Goal: Task Accomplishment & Management: Use online tool/utility

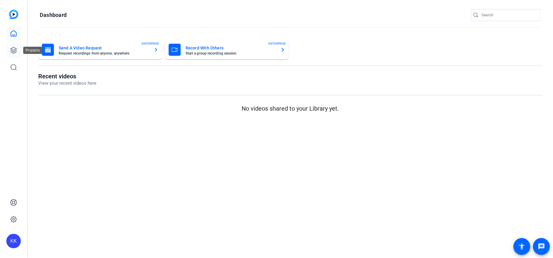
click at [14, 52] on icon at bounding box center [13, 50] width 7 height 7
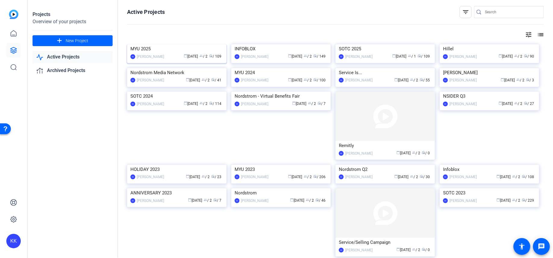
click at [171, 44] on img at bounding box center [176, 44] width 99 height 0
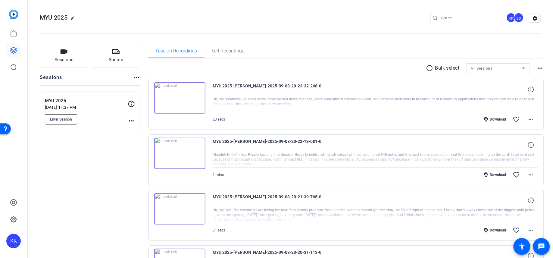
click at [62, 118] on span "Enter Session" at bounding box center [61, 119] width 22 height 5
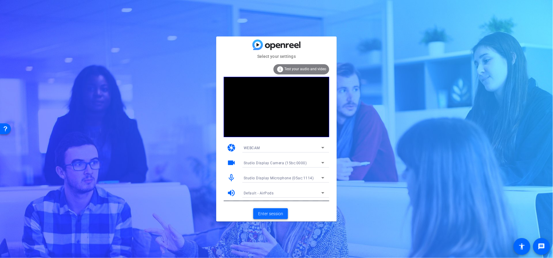
click at [270, 211] on span "Enter session" at bounding box center [270, 214] width 25 height 6
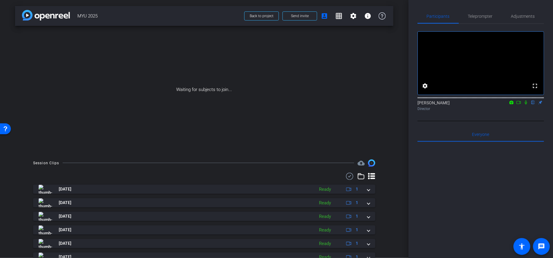
scroll to position [79, 0]
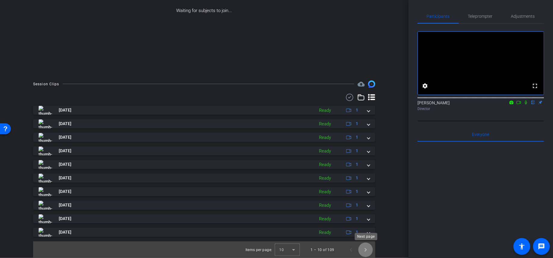
click at [367, 249] on span "Next page" at bounding box center [365, 249] width 14 height 14
click at [367, 252] on span "Next page" at bounding box center [365, 249] width 14 height 14
click at [368, 249] on span "Next page" at bounding box center [365, 249] width 14 height 14
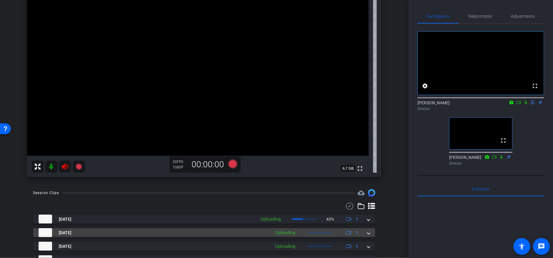
scroll to position [0, 0]
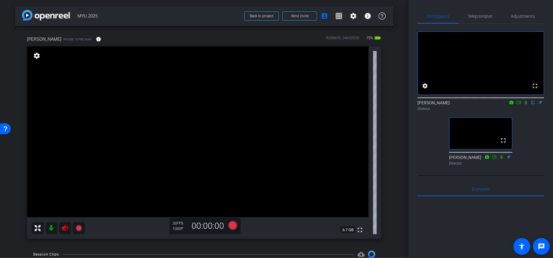
click at [62, 232] on icon at bounding box center [64, 227] width 7 height 7
click at [526, 18] on span "Adjustments" at bounding box center [523, 16] width 24 height 4
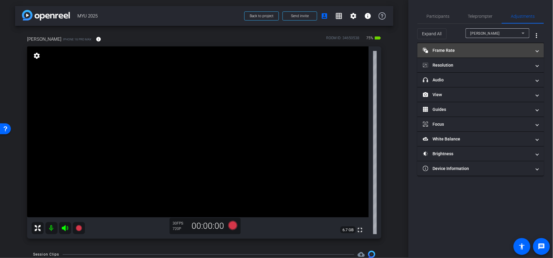
click at [496, 47] on mat-panel-title "Frame Rate Frame Rate" at bounding box center [477, 50] width 108 height 6
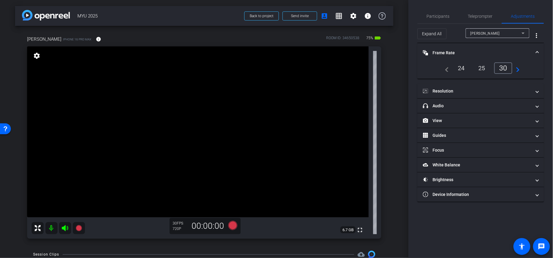
click at [456, 71] on div "24" at bounding box center [462, 68] width 16 height 10
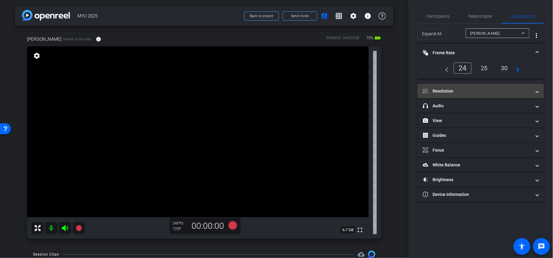
click at [466, 89] on mat-panel-title "Resolution" at bounding box center [477, 91] width 108 height 6
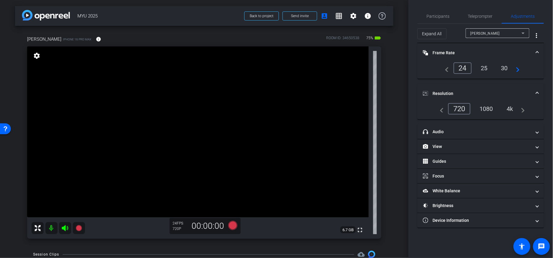
click at [509, 109] on div "4k" at bounding box center [510, 109] width 16 height 10
click at [339, 16] on mat-icon "grid_on" at bounding box center [338, 15] width 7 height 7
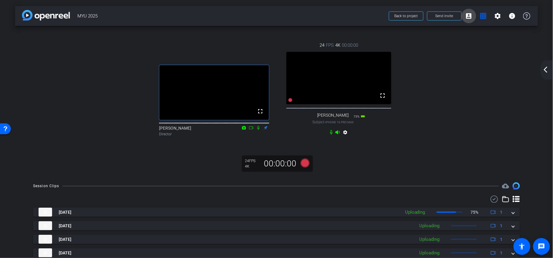
click at [467, 16] on mat-icon "account_box" at bounding box center [468, 15] width 7 height 7
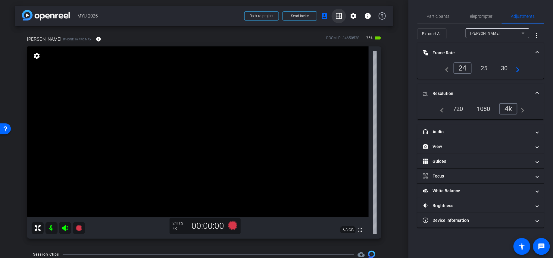
click at [340, 14] on mat-icon "grid_on" at bounding box center [338, 15] width 7 height 7
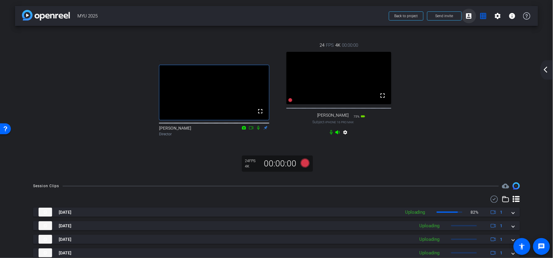
click at [469, 16] on mat-icon "account_box" at bounding box center [468, 15] width 7 height 7
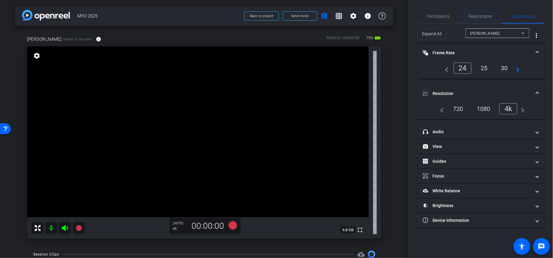
click at [475, 15] on span "Teleprompter" at bounding box center [480, 16] width 25 height 4
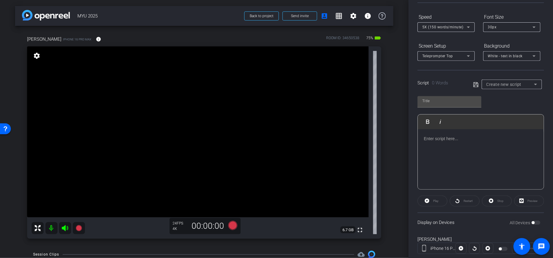
scroll to position [57, 0]
click at [335, 14] on span at bounding box center [339, 16] width 14 height 14
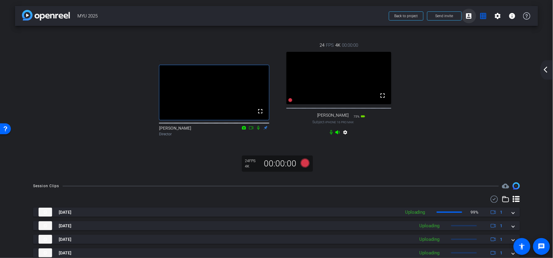
click at [467, 15] on mat-icon "account_box" at bounding box center [468, 15] width 7 height 7
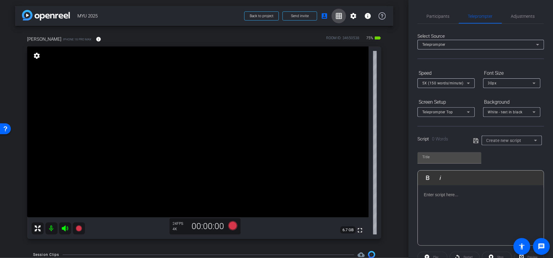
click at [342, 17] on mat-icon "grid_on" at bounding box center [338, 15] width 7 height 7
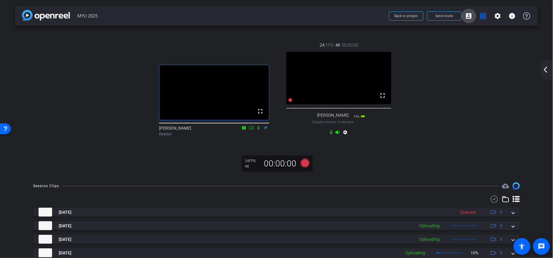
click at [472, 17] on mat-icon "account_box" at bounding box center [468, 15] width 7 height 7
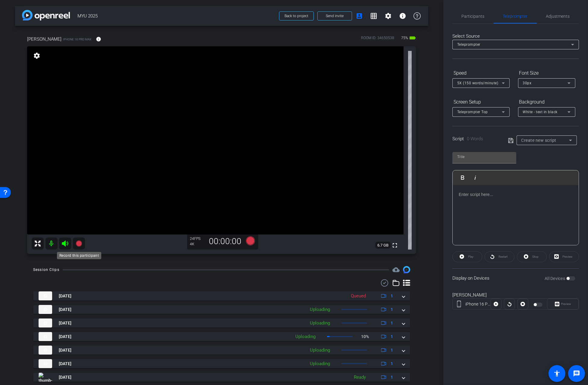
click at [80, 242] on icon at bounding box center [79, 244] width 6 height 6
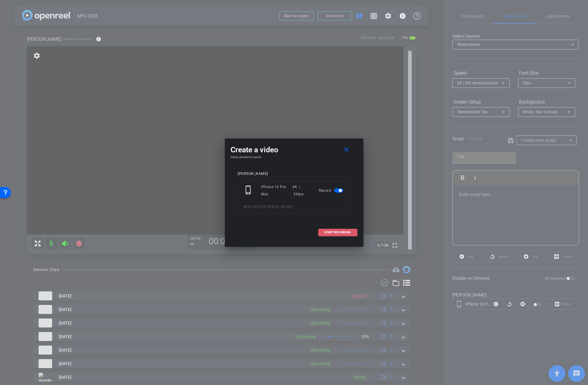
click at [332, 232] on span "START RECORDING" at bounding box center [337, 232] width 27 height 3
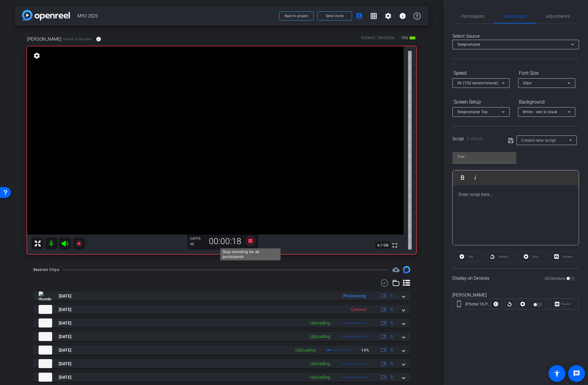
click at [249, 241] on icon at bounding box center [249, 240] width 9 height 9
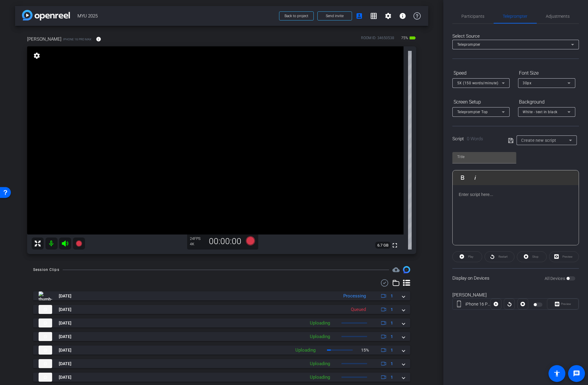
scroll to position [59, 0]
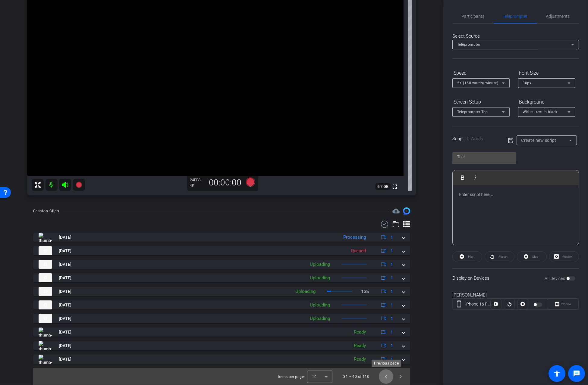
click at [383, 258] on span "Previous page" at bounding box center [386, 377] width 14 height 14
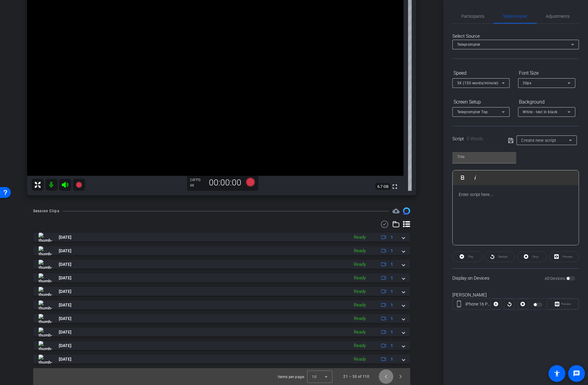
click at [383, 258] on span "Previous page" at bounding box center [386, 377] width 14 height 14
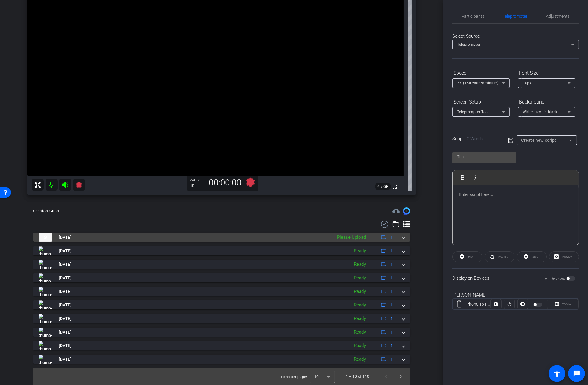
click at [405, 242] on mat-expansion-panel-header "[DATE] Please Upload 1" at bounding box center [221, 237] width 377 height 9
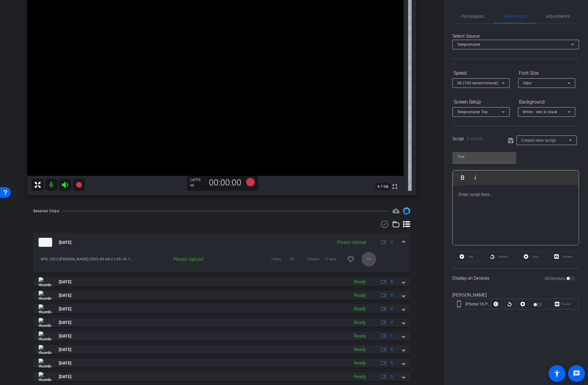
click at [368, 258] on mat-icon "more_horiz" at bounding box center [368, 259] width 7 height 7
click at [373, 258] on span "Upload" at bounding box center [378, 271] width 24 height 7
click at [81, 184] on icon at bounding box center [79, 185] width 6 height 6
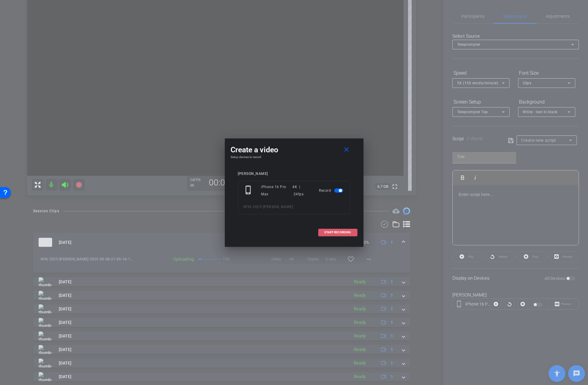
click at [342, 235] on span at bounding box center [337, 232] width 39 height 14
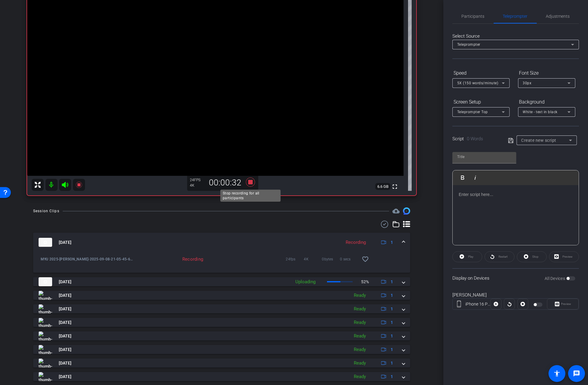
click at [246, 185] on icon at bounding box center [250, 182] width 14 height 11
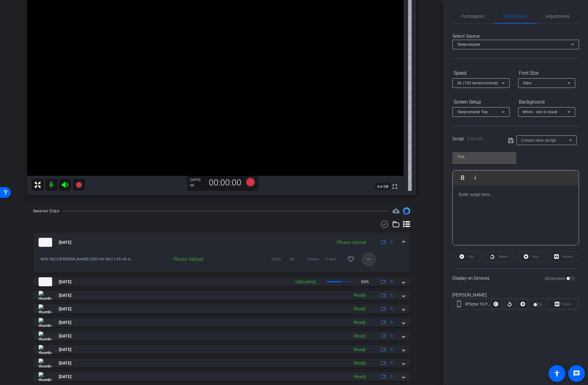
click at [369, 258] on mat-icon "more_horiz" at bounding box center [368, 259] width 7 height 7
click at [373, 258] on span "Upload" at bounding box center [378, 271] width 24 height 7
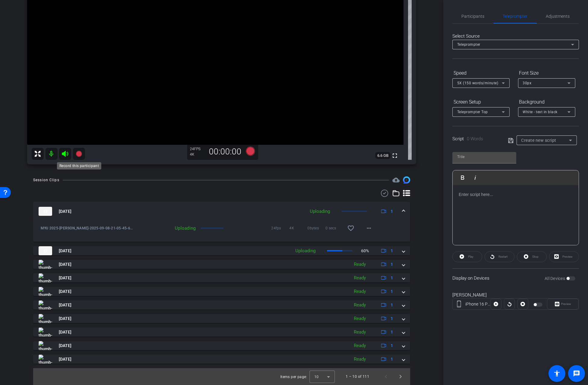
click at [80, 153] on icon at bounding box center [79, 154] width 6 height 6
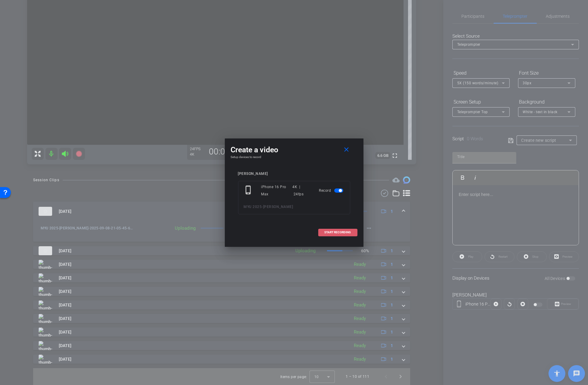
click at [338, 232] on span "START RECORDING" at bounding box center [337, 232] width 27 height 3
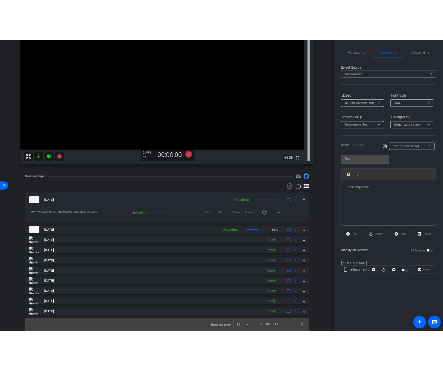
scroll to position [89, 0]
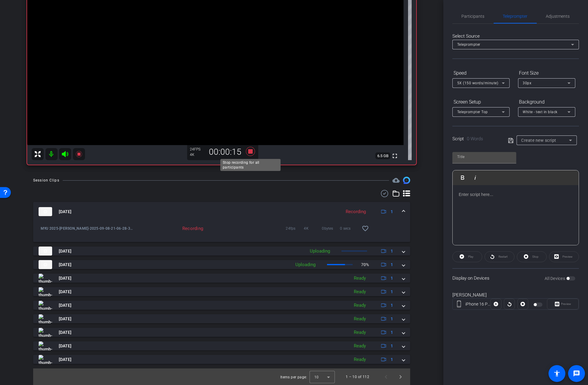
click at [250, 154] on icon at bounding box center [250, 151] width 14 height 11
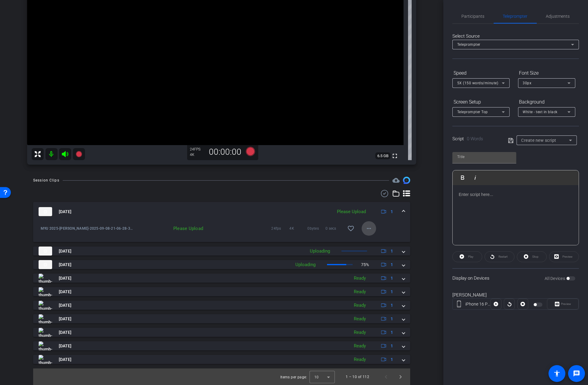
click at [369, 231] on mat-icon "more_horiz" at bounding box center [368, 228] width 7 height 7
click at [385, 242] on span "Upload" at bounding box center [378, 240] width 24 height 7
click at [80, 155] on icon at bounding box center [79, 154] width 6 height 6
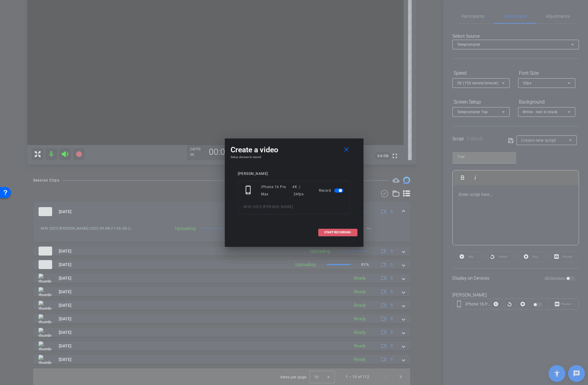
click at [331, 237] on span at bounding box center [337, 232] width 39 height 14
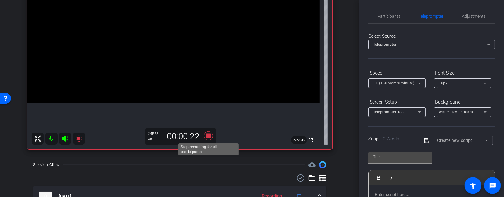
click at [208, 135] on icon at bounding box center [208, 135] width 9 height 9
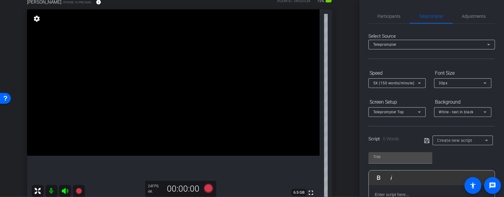
scroll to position [44, 0]
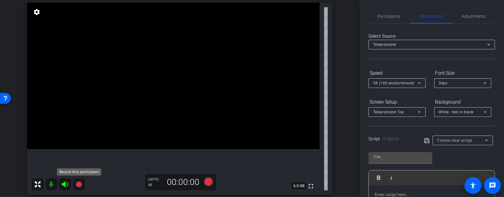
click at [80, 184] on icon at bounding box center [79, 184] width 6 height 6
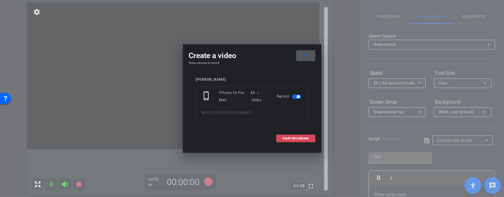
click at [303, 139] on span "START RECORDING" at bounding box center [296, 138] width 27 height 3
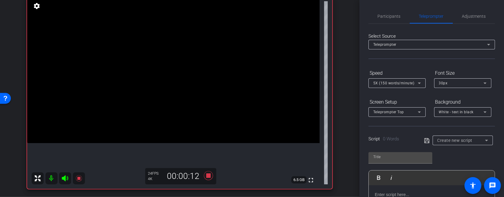
scroll to position [50, 0]
click at [80, 177] on icon at bounding box center [79, 178] width 6 height 6
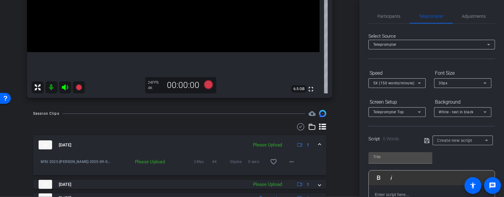
scroll to position [236, 0]
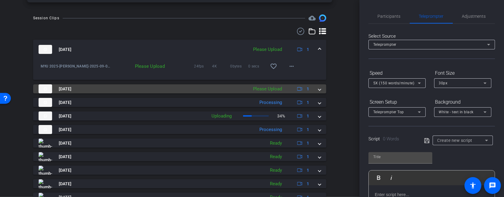
click at [319, 88] on span at bounding box center [319, 89] width 2 height 6
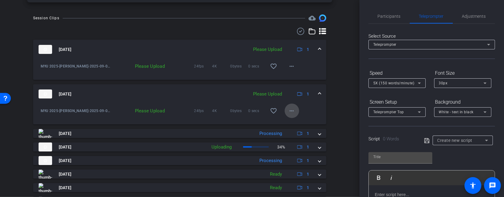
click at [294, 112] on mat-icon "more_horiz" at bounding box center [291, 110] width 7 height 7
click at [301, 123] on span "Upload" at bounding box center [301, 123] width 24 height 7
click at [295, 67] on span at bounding box center [292, 66] width 14 height 14
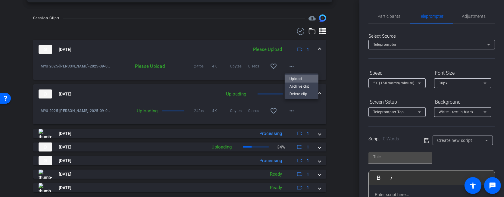
click at [297, 79] on span "Upload" at bounding box center [301, 78] width 24 height 7
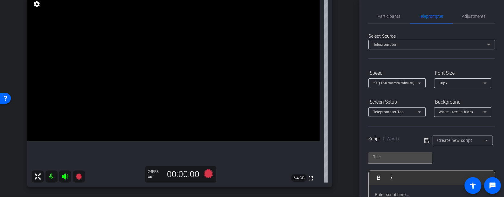
scroll to position [90, 0]
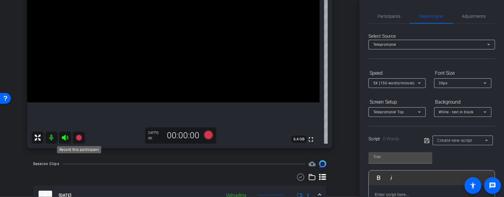
click at [81, 140] on icon at bounding box center [78, 137] width 7 height 7
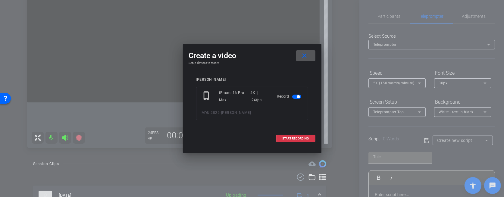
click at [306, 57] on mat-icon "close" at bounding box center [305, 56] width 8 height 8
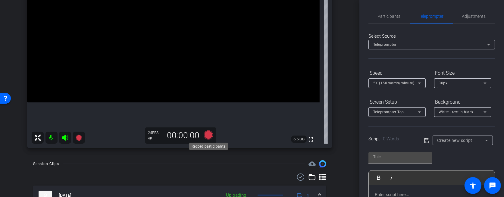
click at [209, 135] on icon at bounding box center [208, 134] width 9 height 9
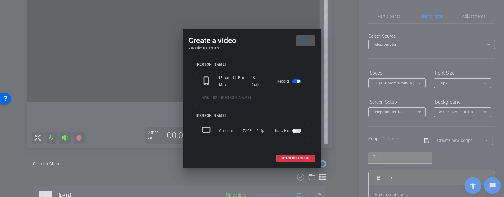
click at [309, 43] on span at bounding box center [305, 40] width 19 height 14
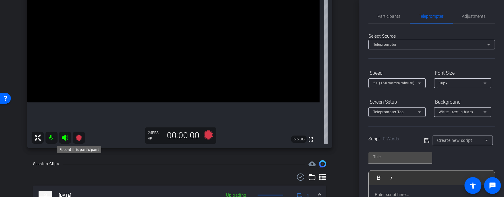
click at [81, 139] on icon at bounding box center [78, 137] width 7 height 7
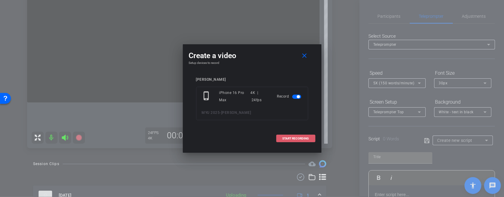
click at [297, 139] on span "START RECORDING" at bounding box center [296, 138] width 27 height 3
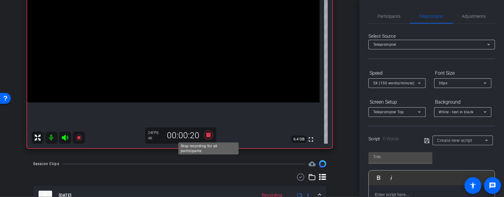
click at [210, 136] on icon at bounding box center [208, 134] width 9 height 9
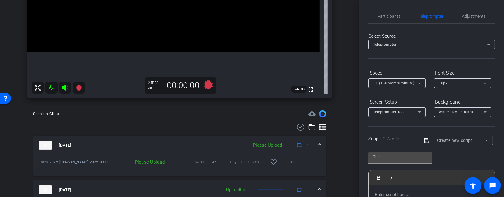
scroll to position [146, 0]
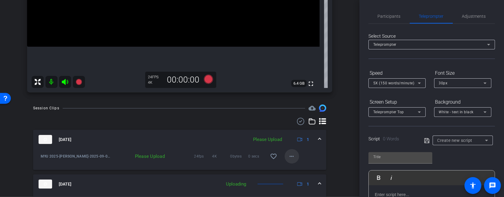
click at [288, 161] on span at bounding box center [292, 156] width 14 height 14
click at [297, 167] on span "Upload" at bounding box center [301, 168] width 24 height 7
click at [80, 82] on icon at bounding box center [79, 82] width 6 height 6
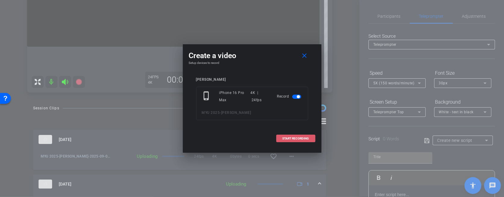
click at [287, 136] on span at bounding box center [295, 138] width 39 height 14
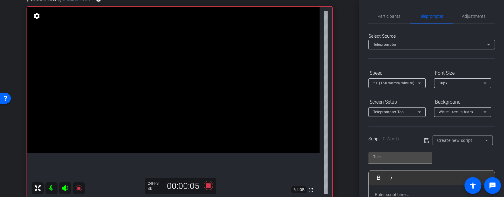
scroll to position [39, 0]
click at [207, 187] on icon at bounding box center [208, 186] width 9 height 9
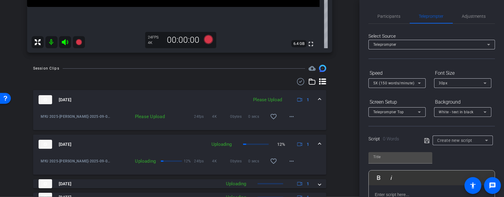
scroll to position [191, 0]
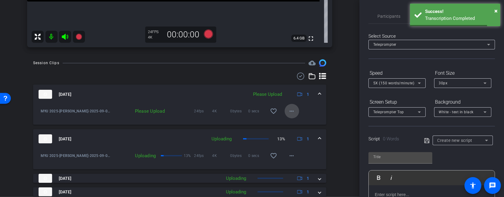
click at [293, 111] on mat-icon "more_horiz" at bounding box center [291, 111] width 7 height 7
click at [298, 121] on span "Upload" at bounding box center [301, 123] width 24 height 7
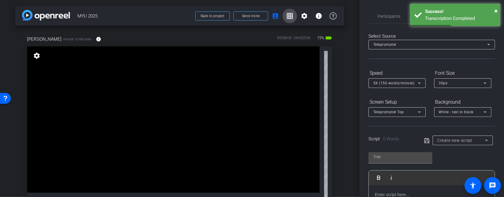
click at [291, 16] on mat-icon "grid_on" at bounding box center [289, 15] width 7 height 7
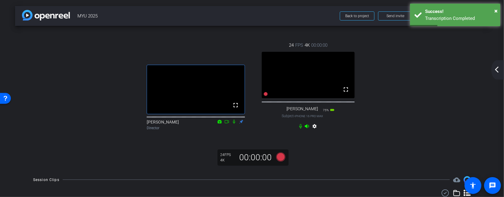
scroll to position [7, 0]
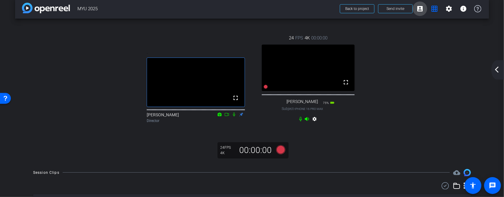
click at [417, 8] on mat-icon "account_box" at bounding box center [419, 8] width 7 height 7
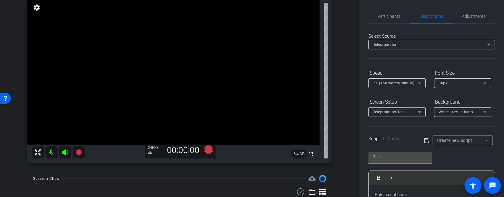
scroll to position [56, 0]
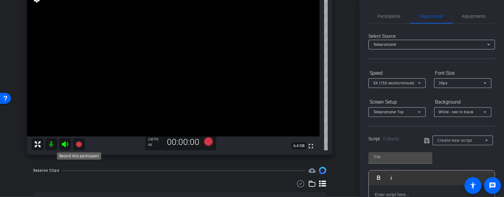
click at [78, 143] on icon at bounding box center [79, 144] width 6 height 6
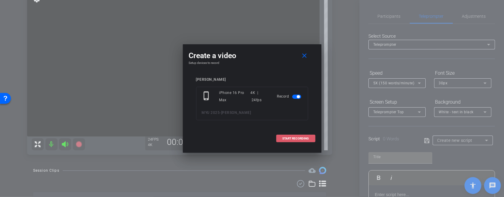
click at [307, 139] on span "START RECORDING" at bounding box center [296, 138] width 27 height 3
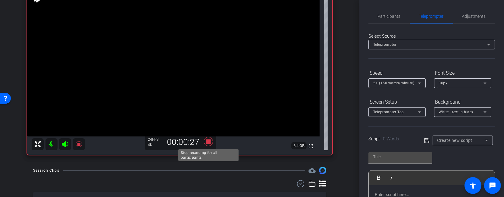
click at [208, 143] on icon at bounding box center [208, 141] width 9 height 9
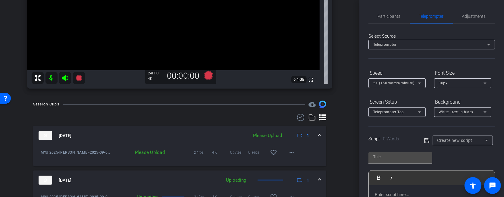
scroll to position [150, 0]
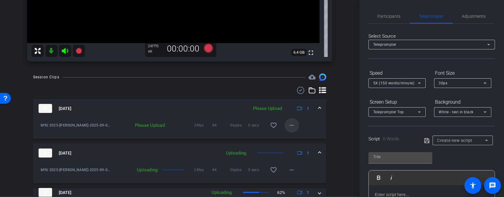
click at [290, 125] on mat-icon "more_horiz" at bounding box center [291, 125] width 7 height 7
click at [295, 136] on span "Upload" at bounding box center [301, 137] width 24 height 7
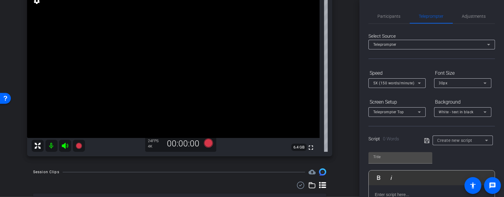
scroll to position [66, 0]
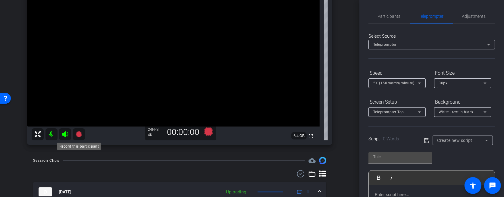
click at [75, 133] on mat-icon at bounding box center [79, 134] width 12 height 12
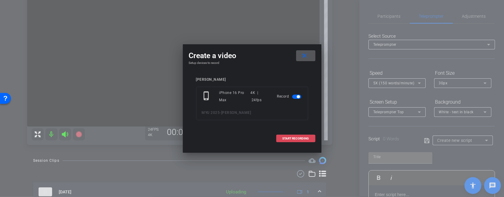
click at [279, 138] on span at bounding box center [295, 138] width 39 height 14
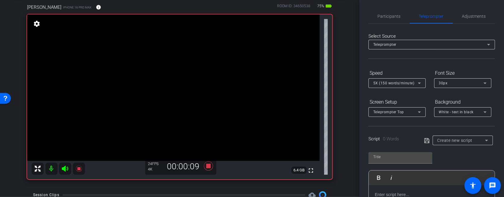
scroll to position [43, 0]
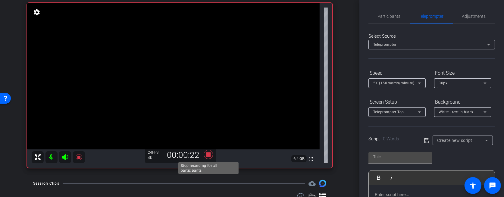
click at [207, 154] on icon at bounding box center [208, 154] width 9 height 9
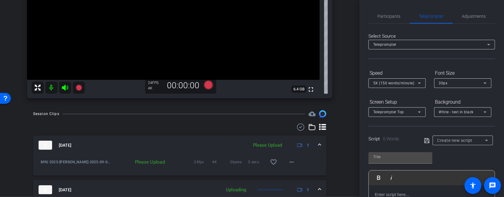
scroll to position [120, 0]
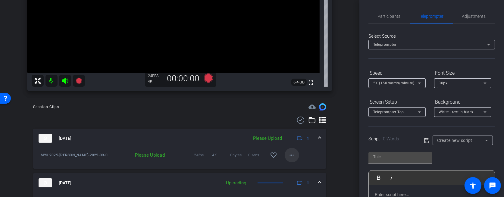
click at [291, 156] on mat-icon "more_horiz" at bounding box center [291, 154] width 7 height 7
click at [297, 166] on span "Upload" at bounding box center [301, 167] width 24 height 7
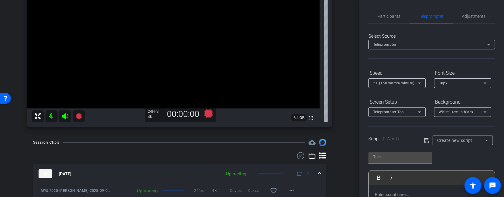
scroll to position [84, 0]
click at [389, 15] on span "Participants" at bounding box center [389, 16] width 23 height 4
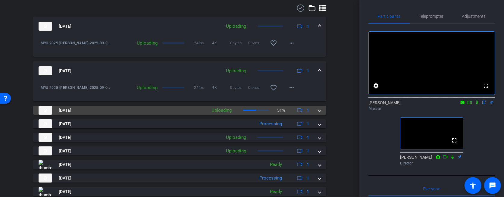
scroll to position [232, 0]
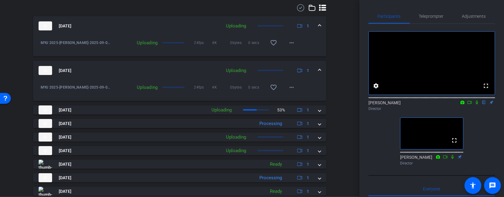
click at [194, 94] on div "24fps 4K 0bytes 0 secs favorite_border more_horiz" at bounding box center [242, 87] width 113 height 14
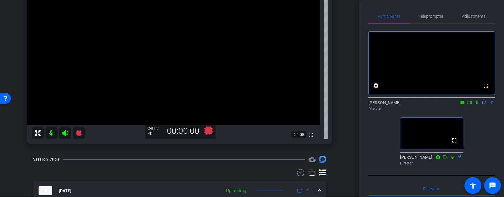
scroll to position [140, 0]
